Goal: Navigation & Orientation: Find specific page/section

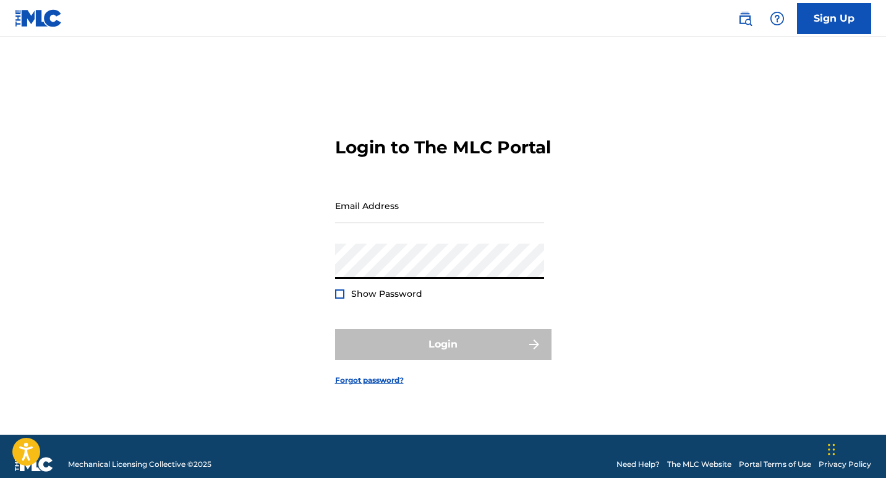
type input "[EMAIL_ADDRESS][DOMAIN_NAME]"
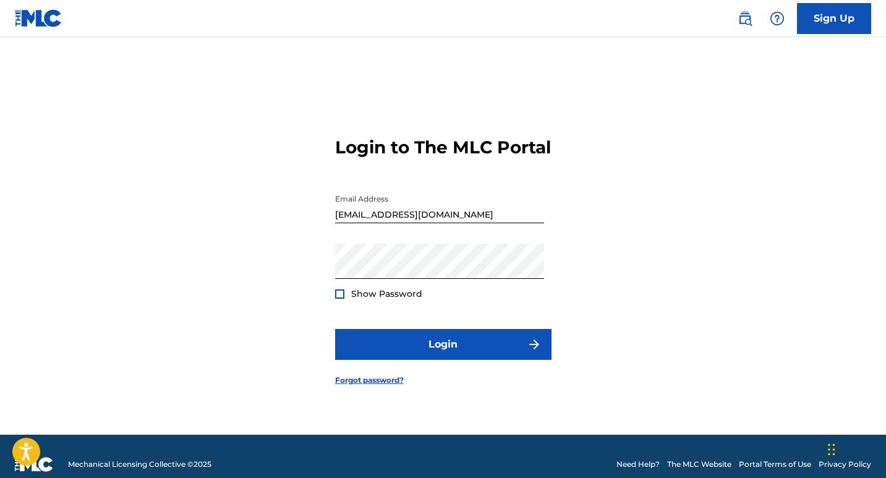
click at [338, 299] on div at bounding box center [339, 293] width 9 height 9
click at [338, 297] on img at bounding box center [339, 294] width 7 height 7
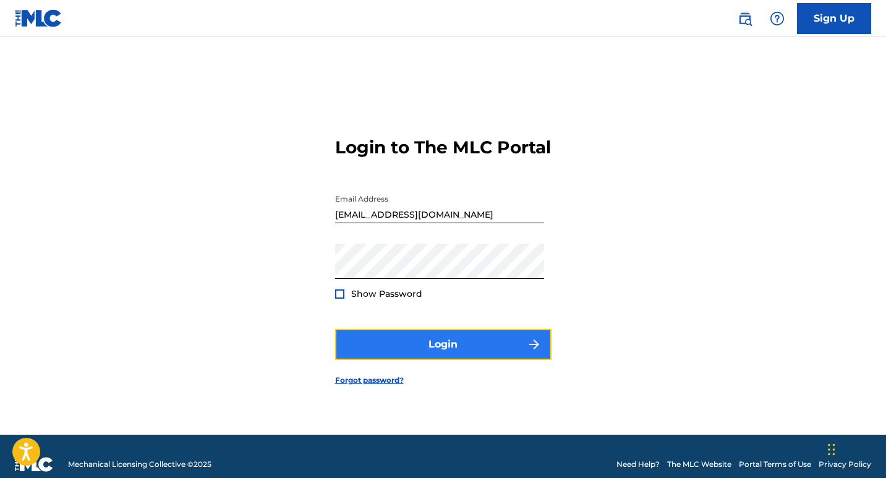
click at [467, 343] on button "Login" at bounding box center [443, 344] width 216 height 31
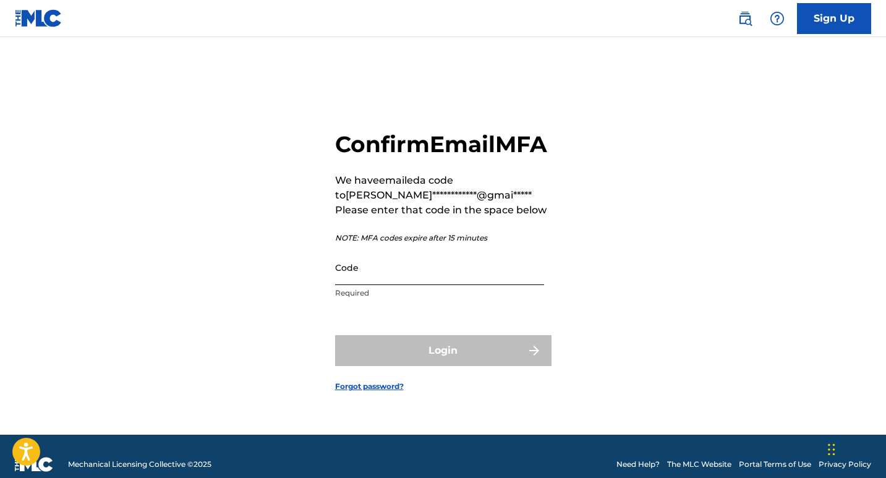
click at [438, 285] on input "Code" at bounding box center [439, 267] width 209 height 35
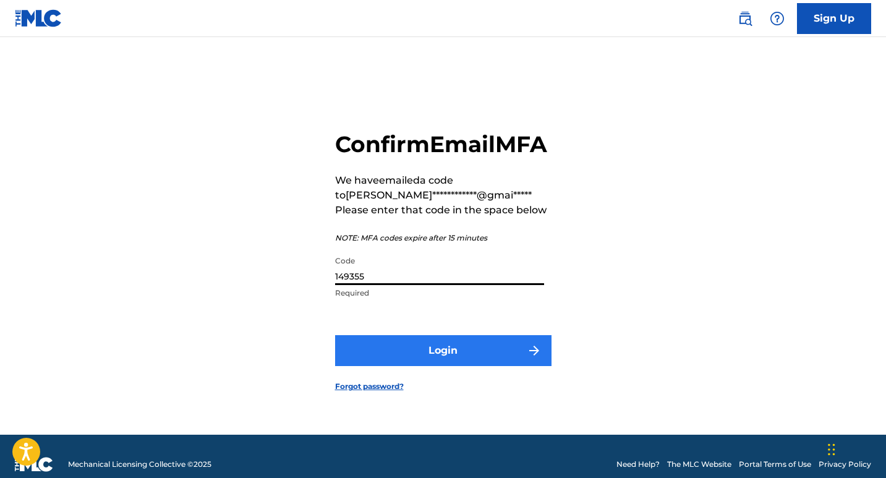
type input "149355"
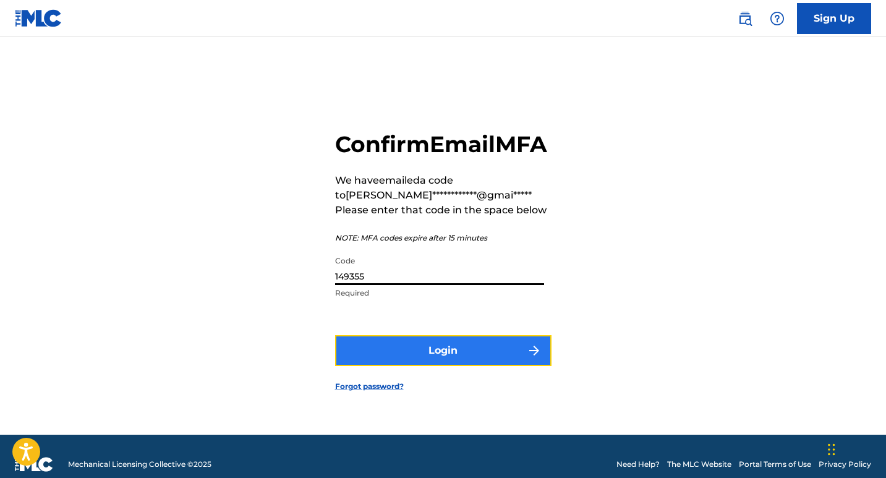
click at [452, 356] on button "Login" at bounding box center [443, 350] width 216 height 31
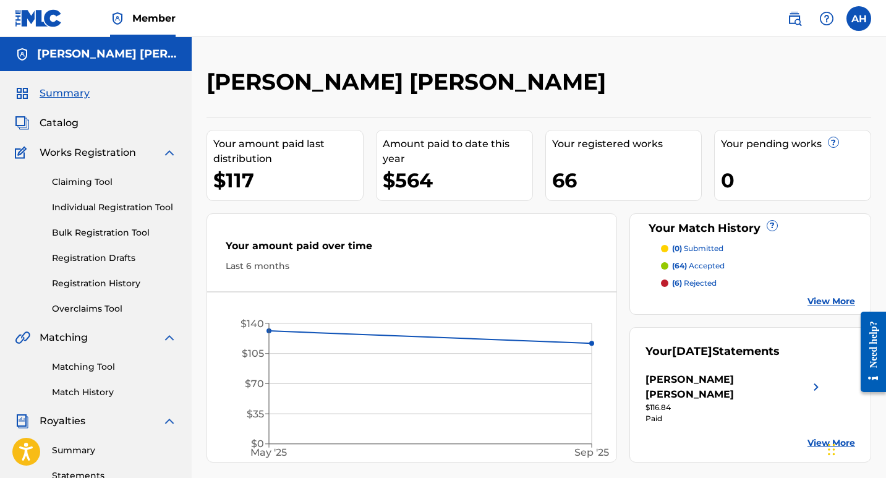
scroll to position [62, 0]
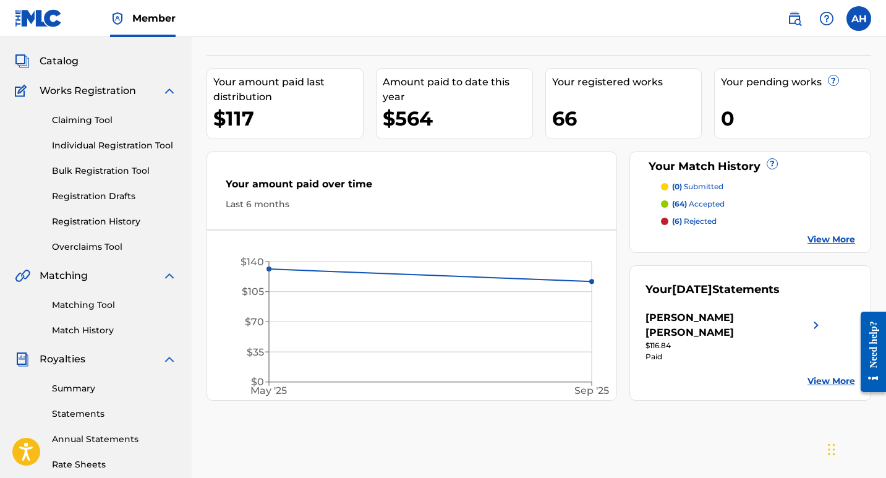
click at [696, 222] on p "(6) rejected" at bounding box center [694, 221] width 45 height 11
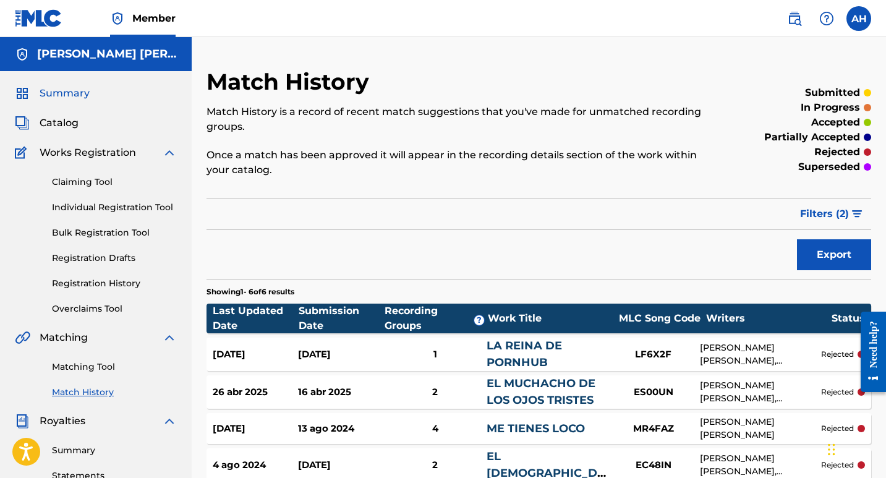
click at [72, 99] on span "Summary" at bounding box center [65, 93] width 50 height 15
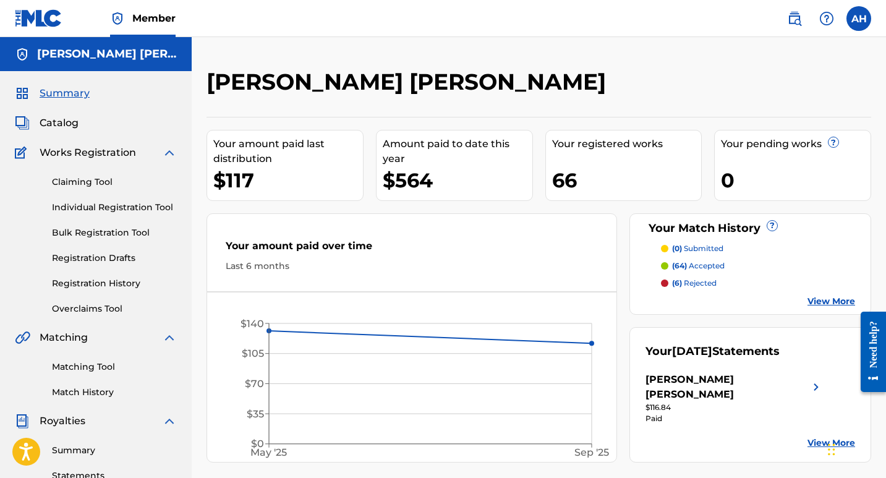
click at [79, 122] on div "Catalog" at bounding box center [96, 123] width 162 height 15
click at [58, 126] on span "Catalog" at bounding box center [59, 123] width 39 height 15
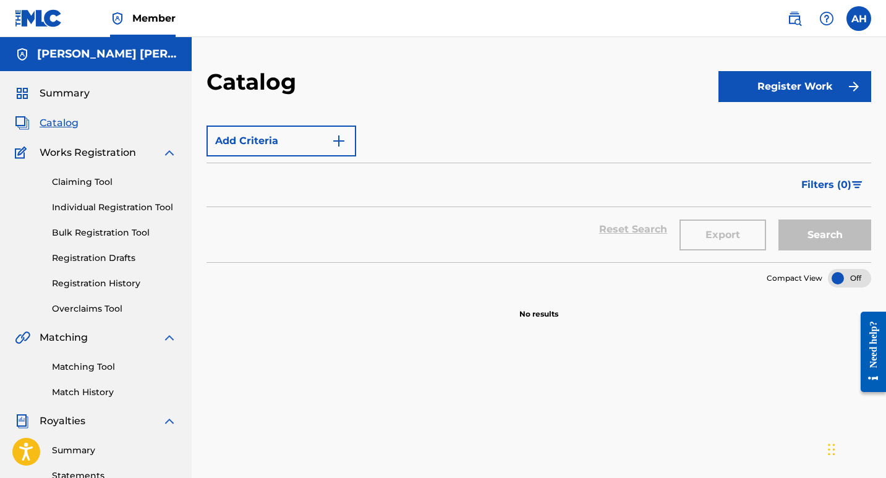
click at [61, 127] on span "Catalog" at bounding box center [59, 123] width 39 height 15
click at [80, 95] on span "Summary" at bounding box center [65, 93] width 50 height 15
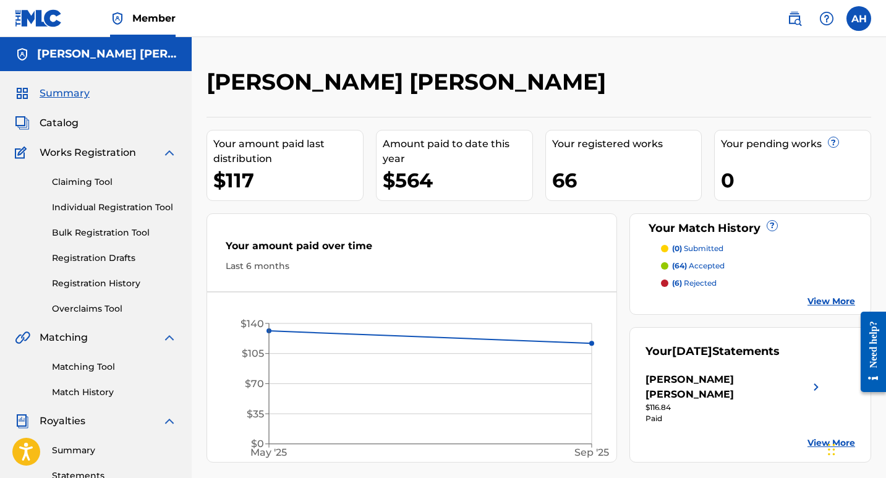
click at [690, 267] on p "(64) accepted" at bounding box center [698, 265] width 53 height 11
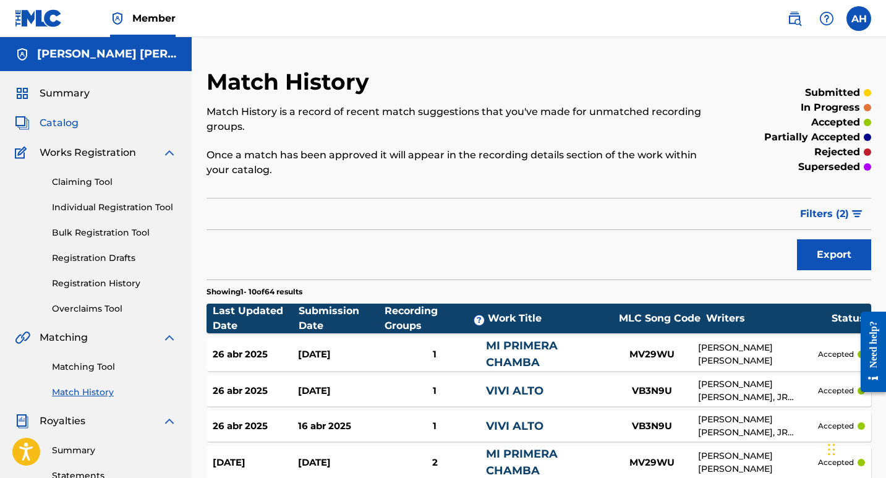
click at [45, 126] on span "Catalog" at bounding box center [59, 123] width 39 height 15
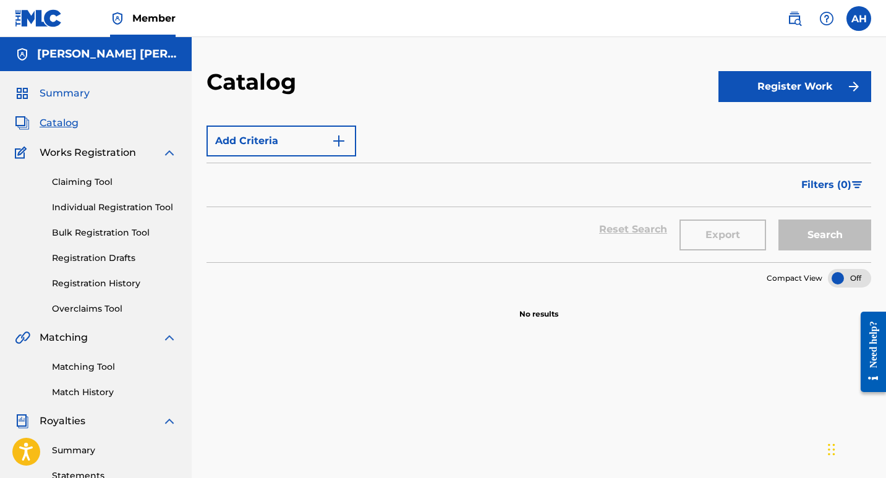
click at [83, 96] on span "Summary" at bounding box center [65, 93] width 50 height 15
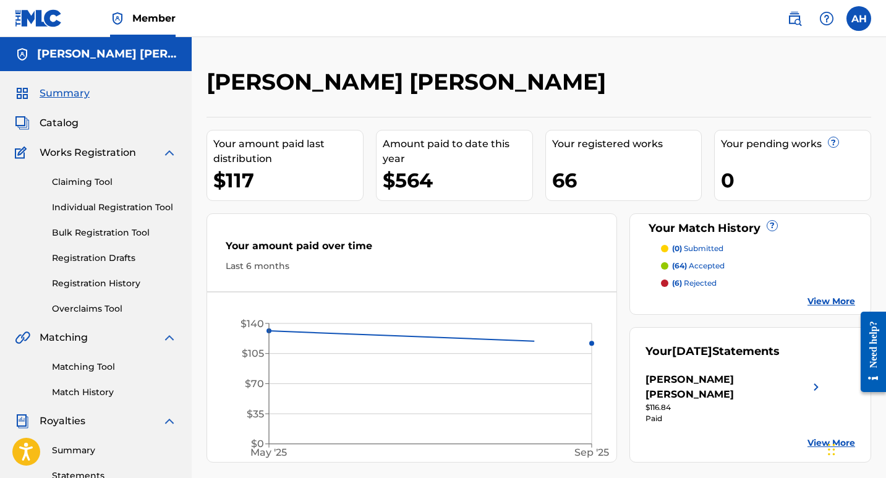
click at [161, 156] on div "Works Registration" at bounding box center [96, 152] width 162 height 15
click at [139, 236] on link "Bulk Registration Tool" at bounding box center [114, 232] width 125 height 13
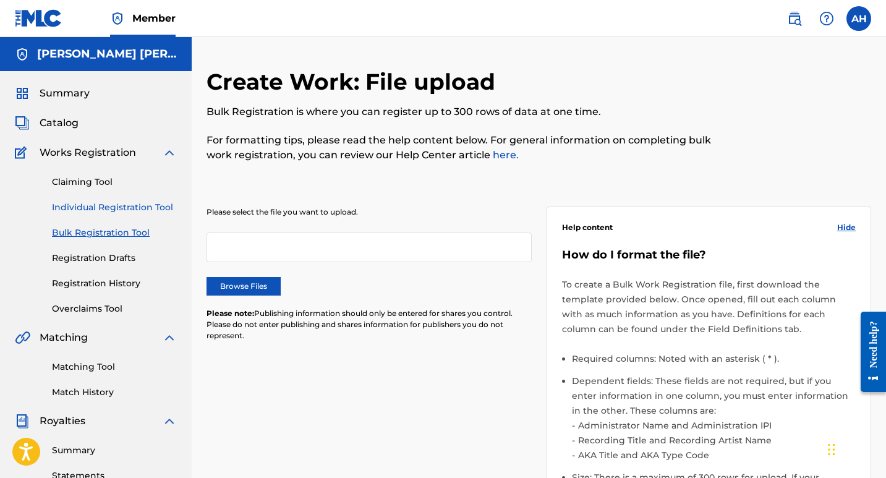
click at [127, 209] on link "Individual Registration Tool" at bounding box center [114, 207] width 125 height 13
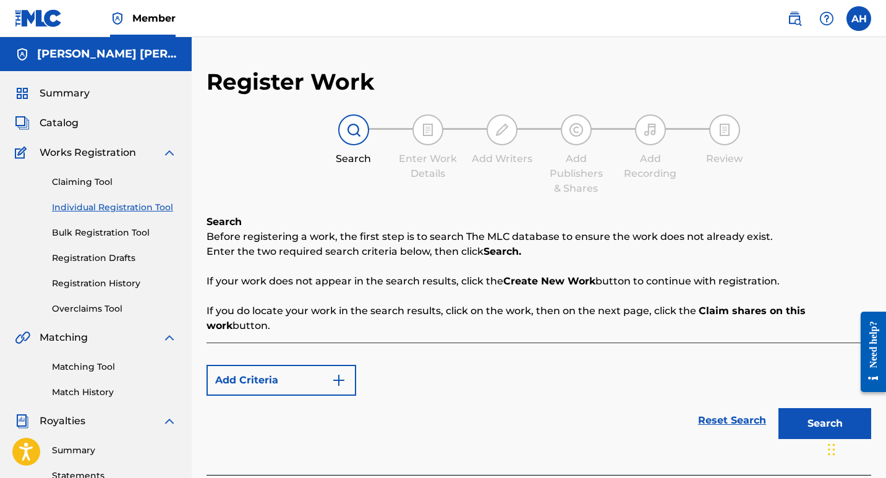
scroll to position [62, 0]
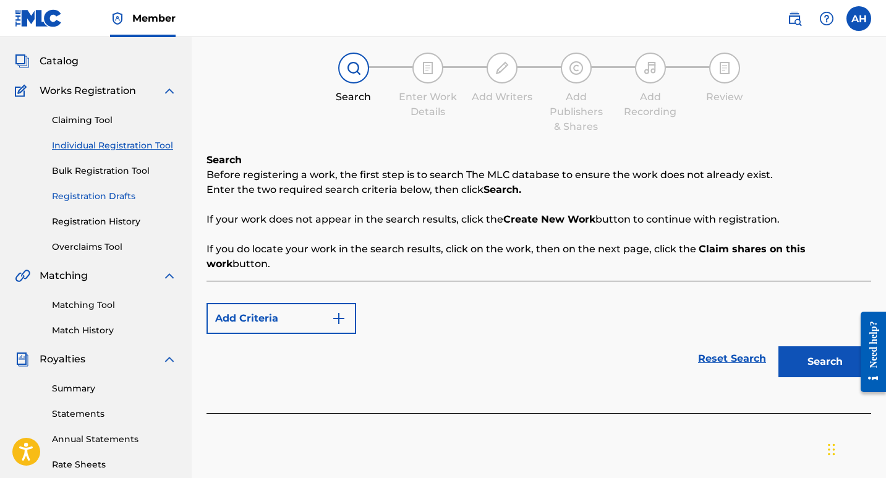
click at [103, 200] on link "Registration Drafts" at bounding box center [114, 196] width 125 height 13
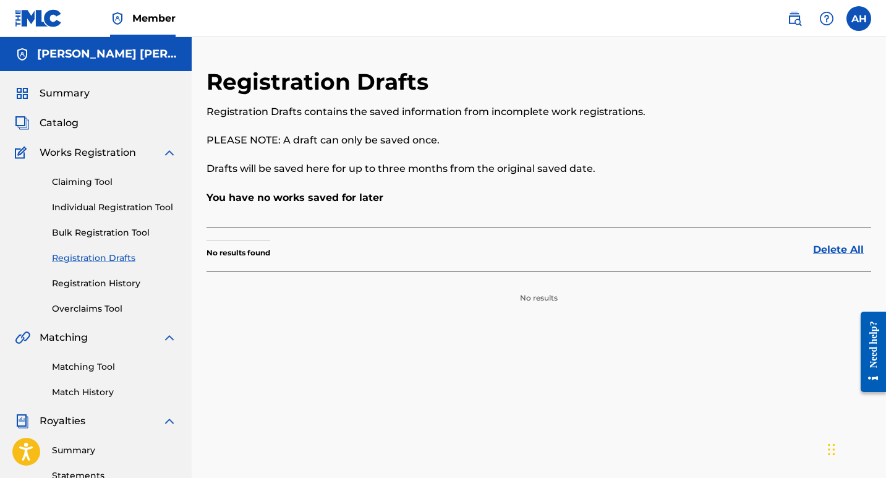
scroll to position [62, 0]
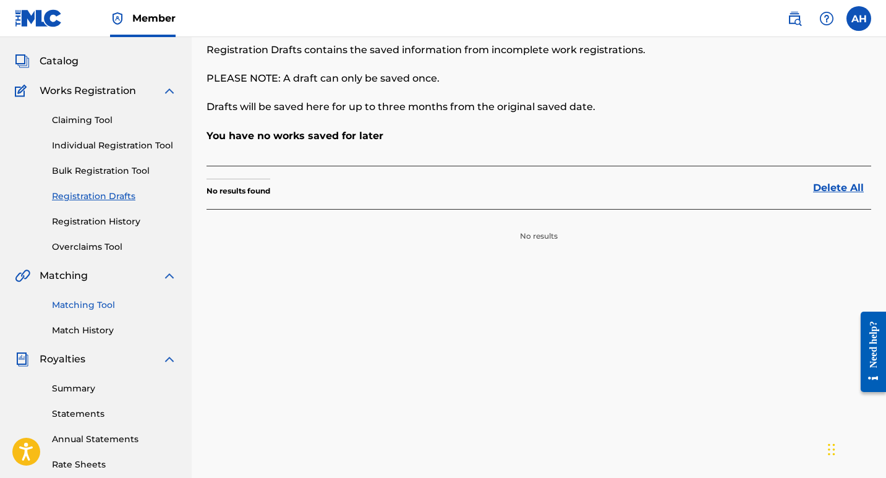
click at [94, 307] on link "Matching Tool" at bounding box center [114, 305] width 125 height 13
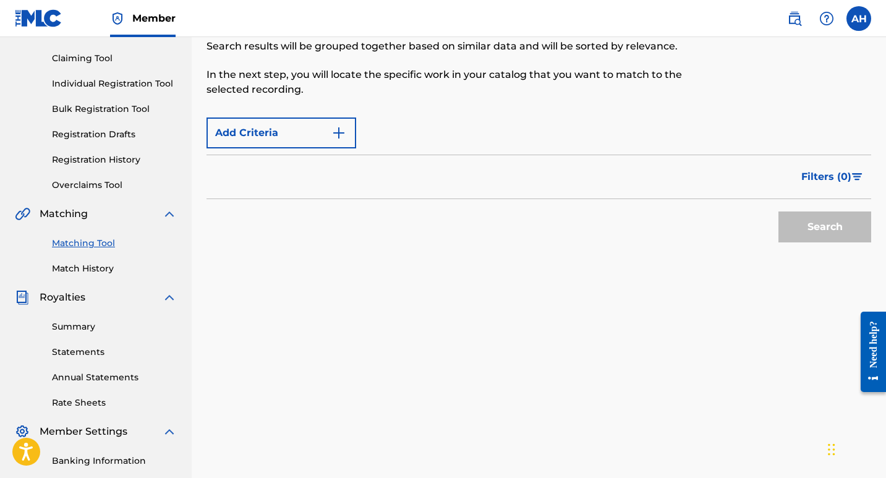
scroll to position [62, 0]
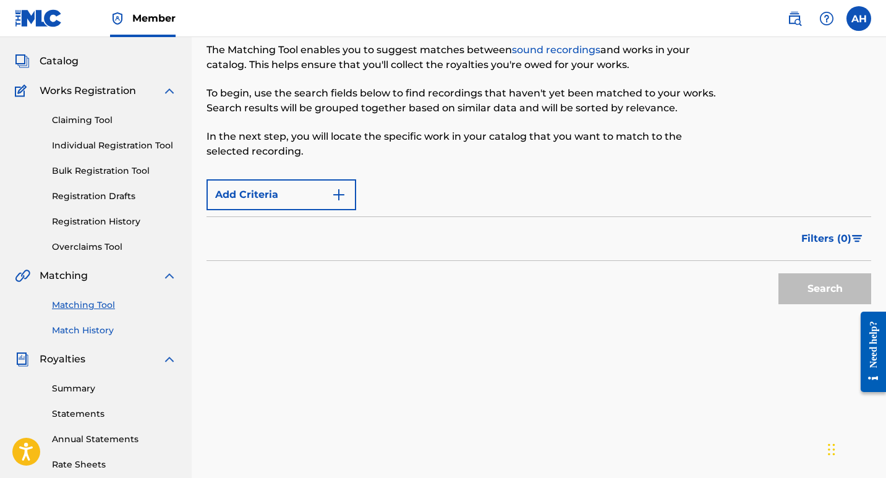
click at [93, 327] on link "Match History" at bounding box center [114, 330] width 125 height 13
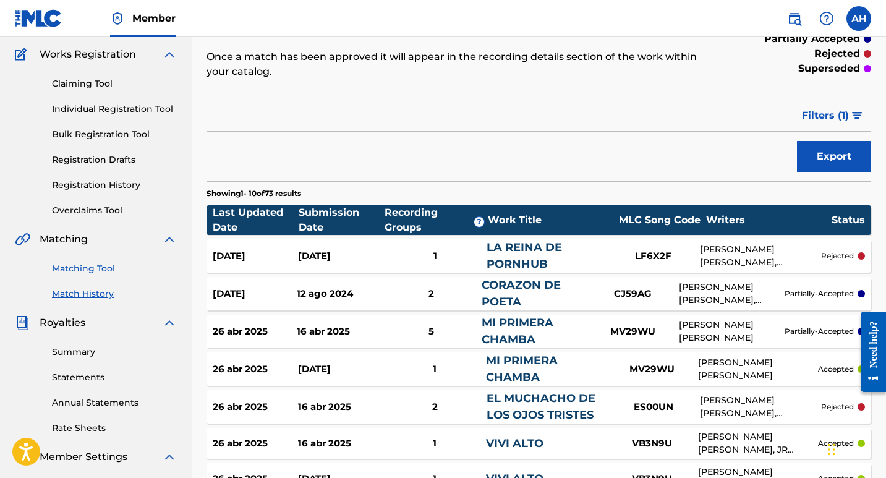
scroll to position [160, 0]
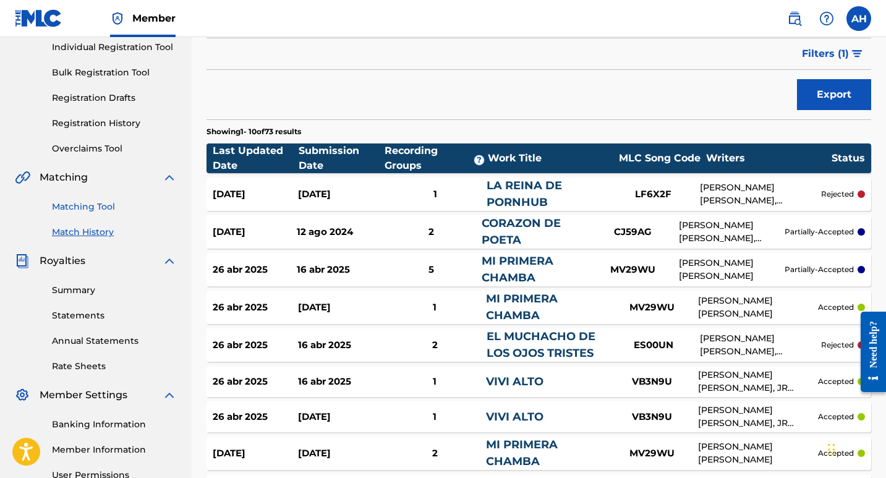
click at [106, 205] on link "Matching Tool" at bounding box center [114, 206] width 125 height 13
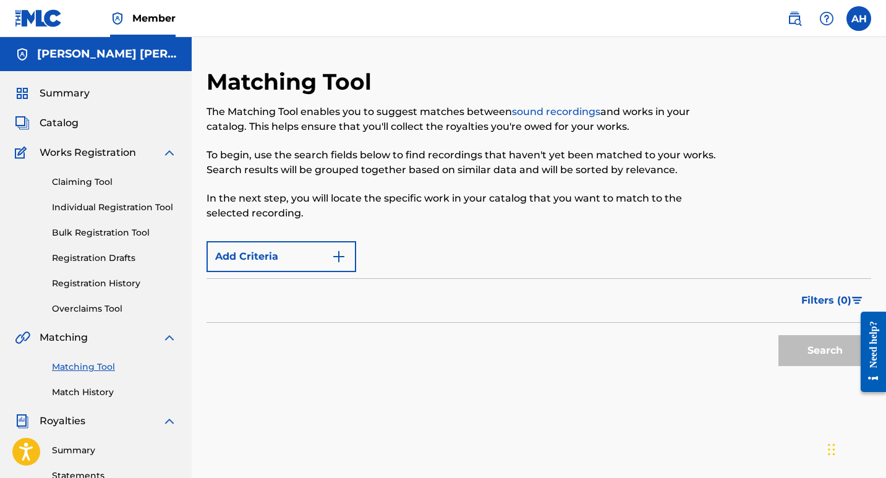
click at [397, 296] on div "Filters ( 0 )" at bounding box center [539, 300] width 665 height 45
click at [64, 103] on div "Summary Catalog Works Registration Claiming Tool Individual Registration Tool B…" at bounding box center [96, 389] width 192 height 636
click at [67, 95] on span "Summary" at bounding box center [65, 93] width 50 height 15
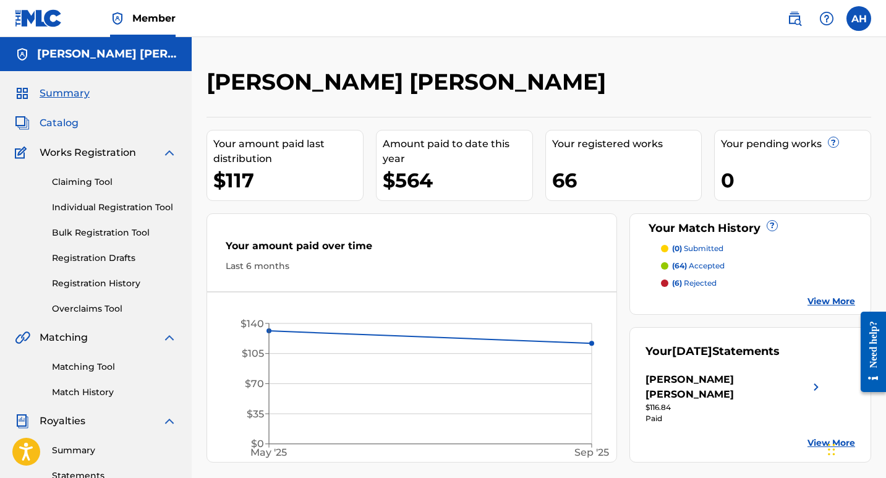
click at [54, 117] on span "Catalog" at bounding box center [59, 123] width 39 height 15
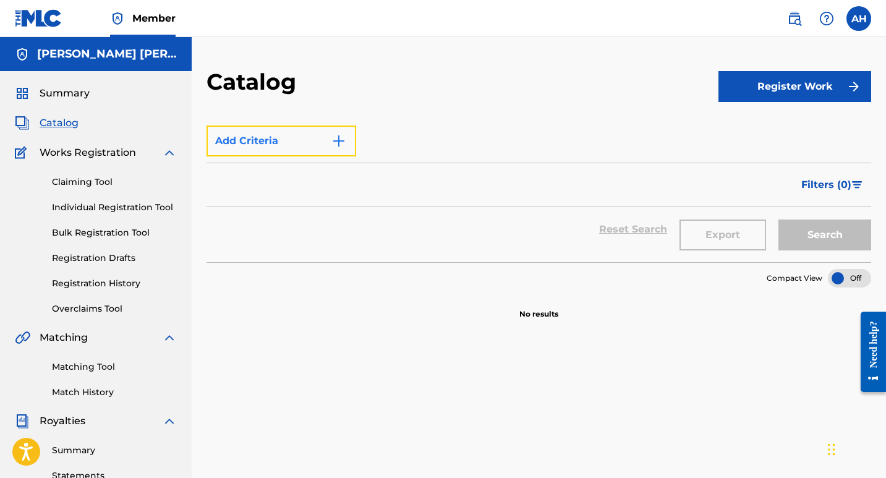
click at [270, 144] on button "Add Criteria" at bounding box center [282, 141] width 150 height 31
click at [254, 140] on button "Add Criteria" at bounding box center [282, 141] width 150 height 31
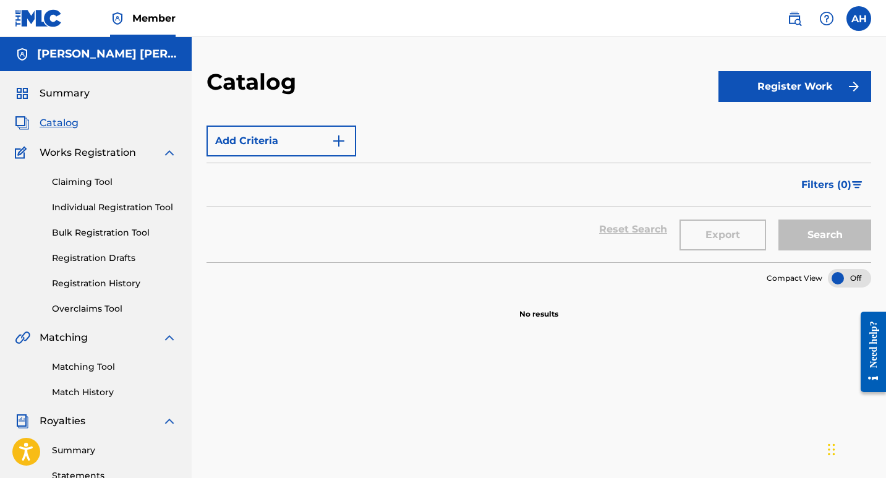
click at [471, 139] on div "Add Criteria" at bounding box center [539, 141] width 665 height 31
click at [763, 241] on div "Export" at bounding box center [722, 229] width 99 height 45
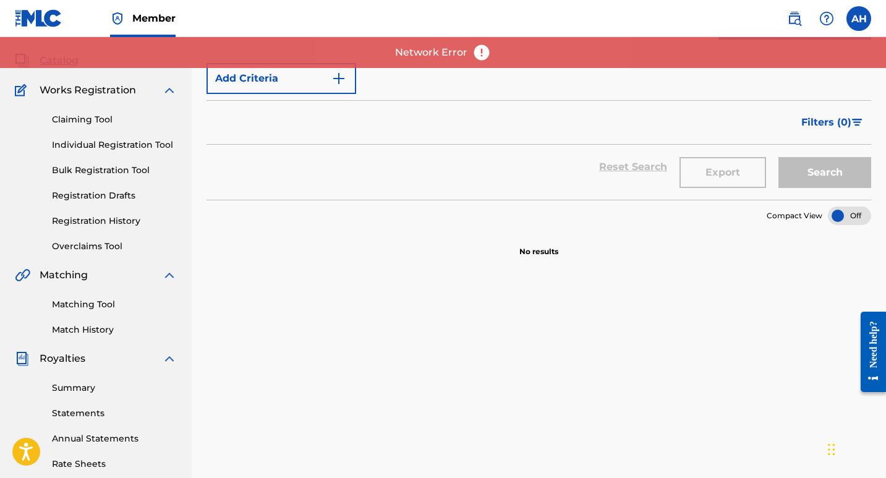
click at [846, 216] on div at bounding box center [849, 216] width 43 height 19
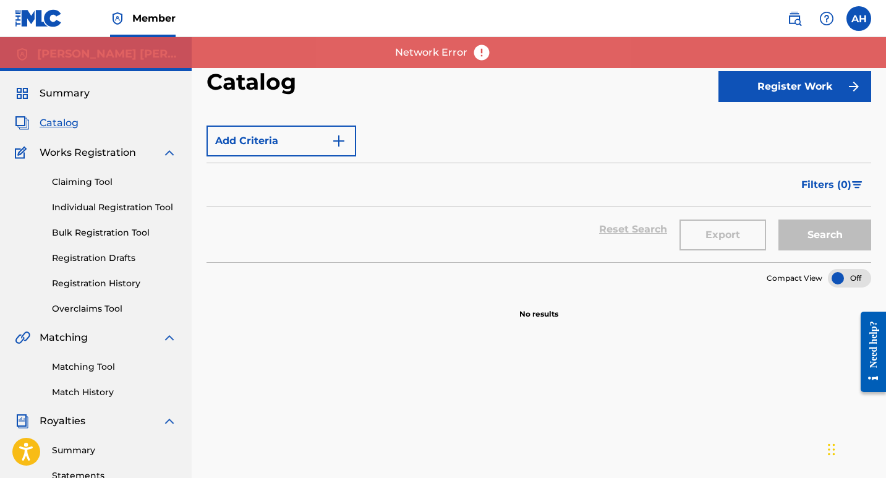
click at [842, 283] on div at bounding box center [849, 278] width 43 height 19
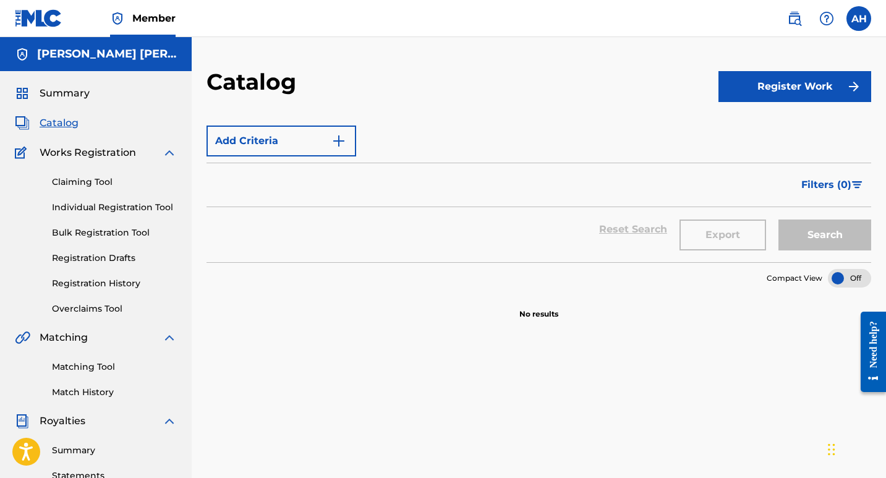
click at [73, 123] on span "Catalog" at bounding box center [59, 123] width 39 height 15
click at [860, 19] on label at bounding box center [859, 18] width 25 height 25
click at [859, 19] on input "AH [PERSON_NAME] [PERSON_NAME] [EMAIL_ADDRESS][DOMAIN_NAME] Profile Log out" at bounding box center [859, 19] width 0 height 0
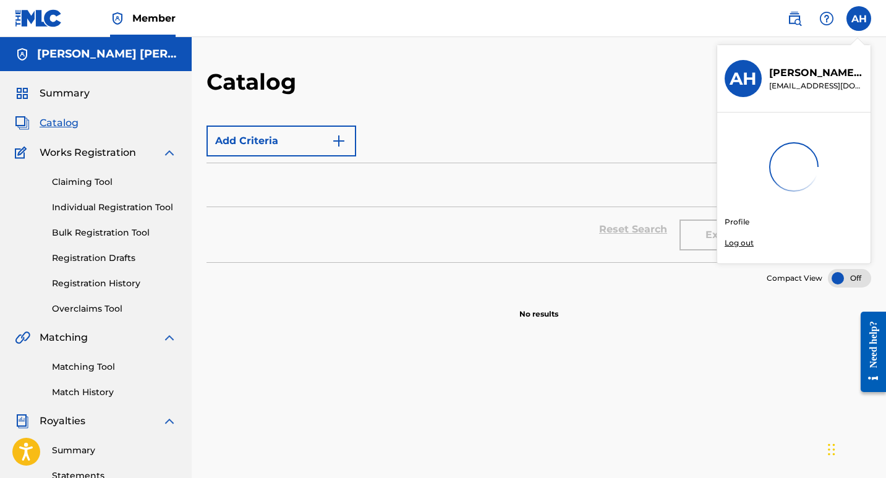
click at [90, 100] on div "Summary" at bounding box center [96, 93] width 162 height 15
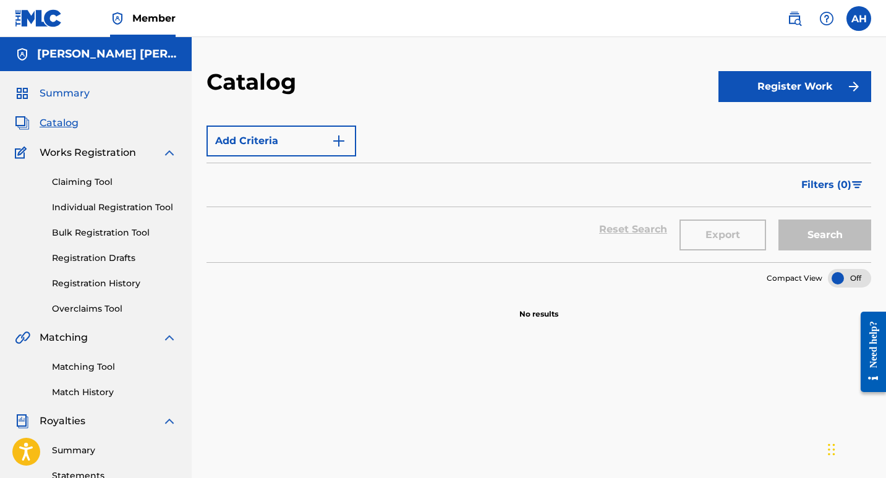
click at [83, 97] on span "Summary" at bounding box center [65, 93] width 50 height 15
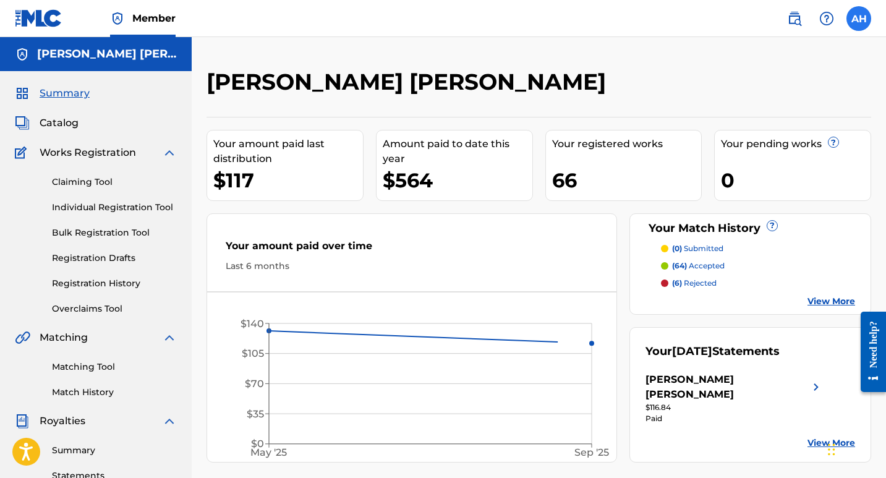
click at [864, 26] on label at bounding box center [859, 18] width 25 height 25
click at [859, 19] on input "AH [PERSON_NAME] [PERSON_NAME] [EMAIL_ADDRESS][DOMAIN_NAME] Profile Log out" at bounding box center [859, 19] width 0 height 0
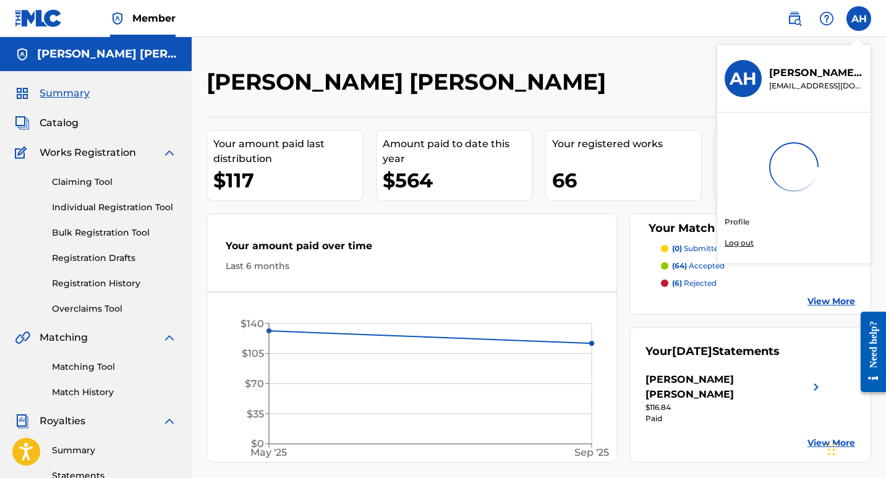
click at [745, 237] on p "Log out" at bounding box center [739, 242] width 29 height 11
click at [859, 19] on input "AH [PERSON_NAME] [PERSON_NAME] [EMAIL_ADDRESS][DOMAIN_NAME] Profile Log out" at bounding box center [859, 19] width 0 height 0
